Goal: Check status: Check status

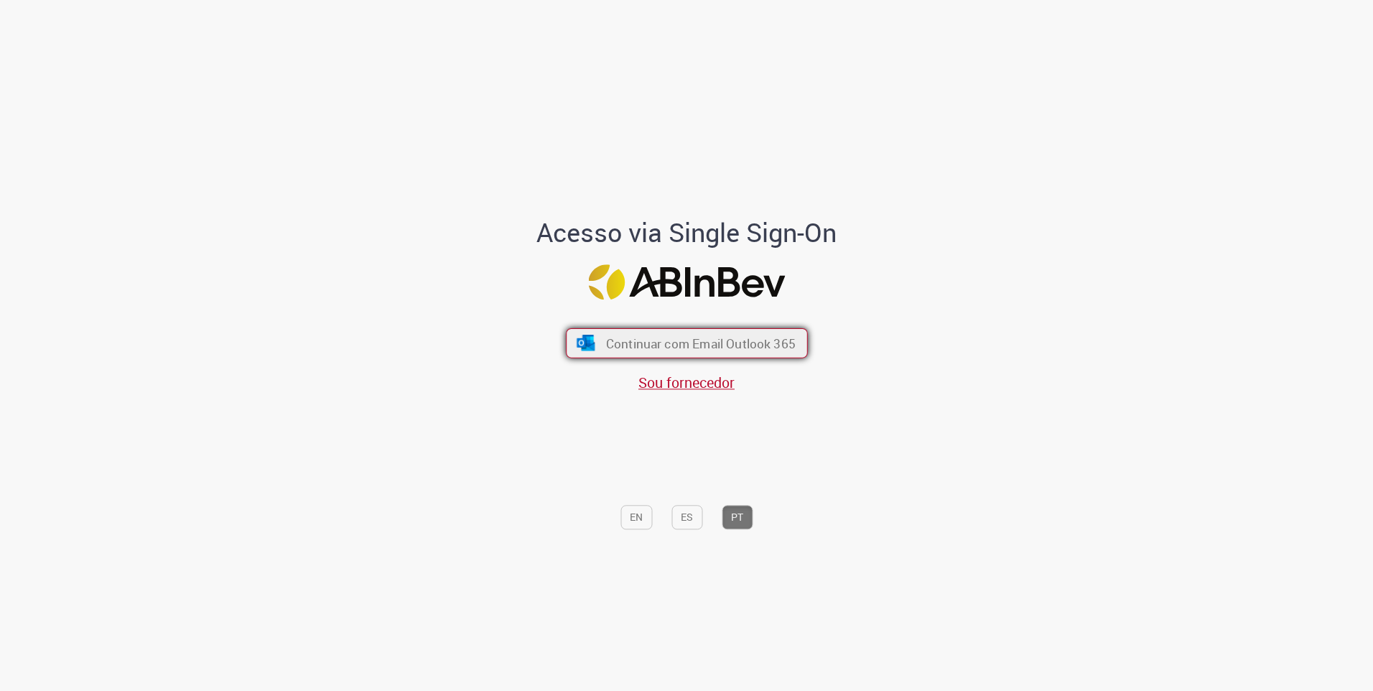
click at [627, 345] on span "Continuar com Email Outlook 365" at bounding box center [700, 343] width 190 height 17
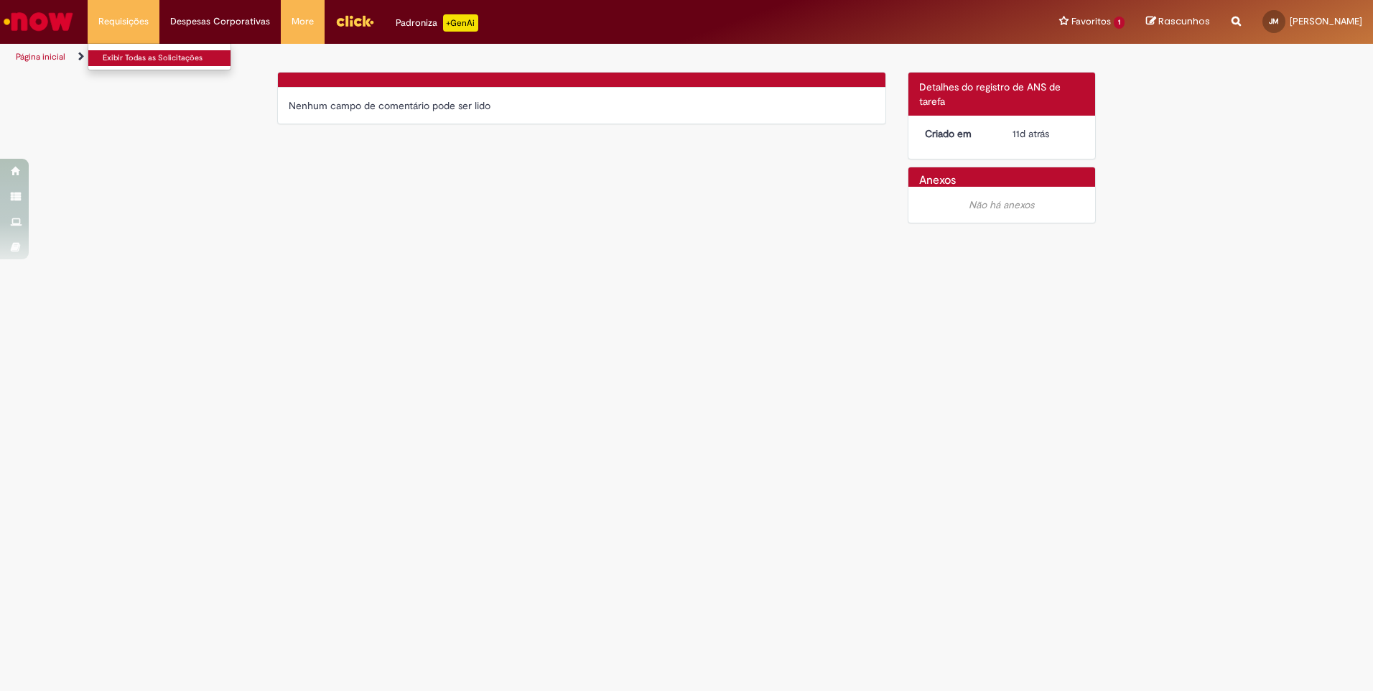
click at [141, 53] on link "Exibir Todas as Solicitações" at bounding box center [167, 58] width 158 height 16
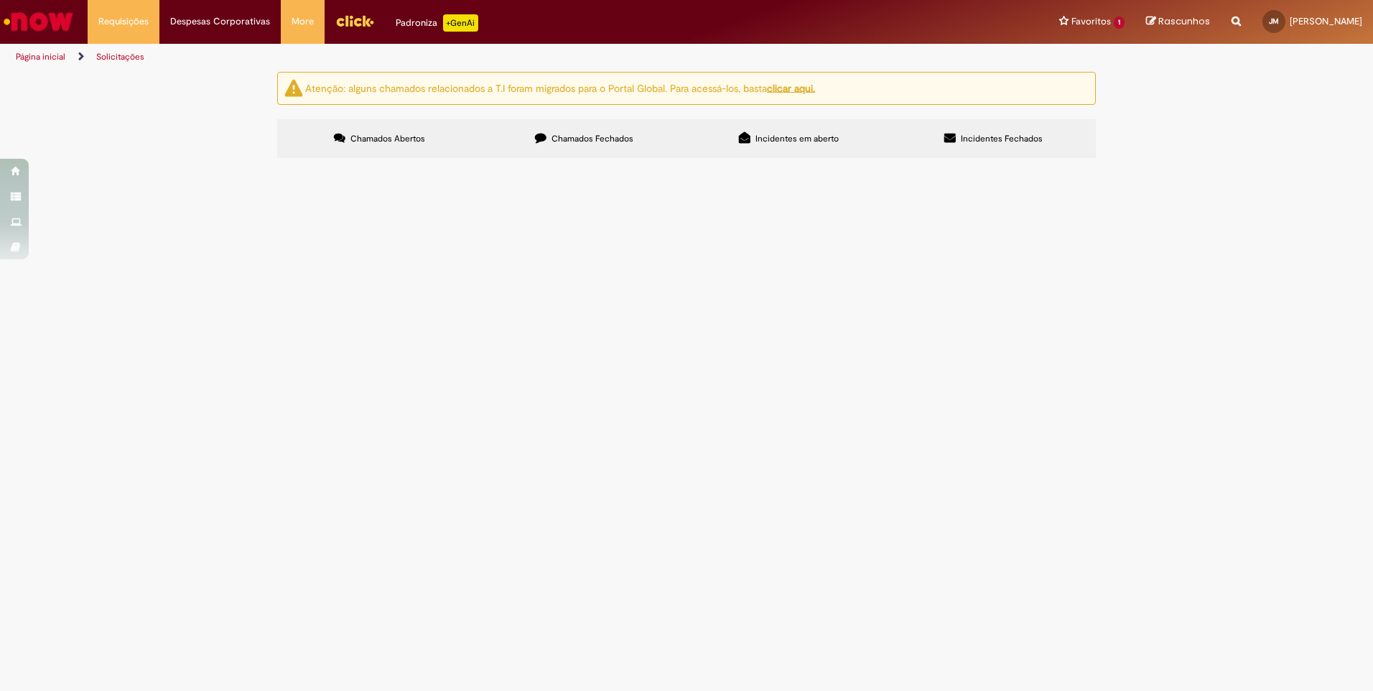
click at [595, 137] on span "Chamados Fechados" at bounding box center [592, 138] width 82 height 11
drag, startPoint x: 522, startPoint y: 264, endPoint x: 686, endPoint y: 276, distance: 164.1
click at [0, 0] on span "Honorários adicionais em decorrência de atingimento de premissas da proposta pa…" at bounding box center [0, 0] width 0 height 0
click at [1206, 162] on div "Atenção: alguns chamados relacionados a T.I foram migrados para o Portal Global…" at bounding box center [686, 117] width 1373 height 90
